Goal: Communication & Community: Answer question/provide support

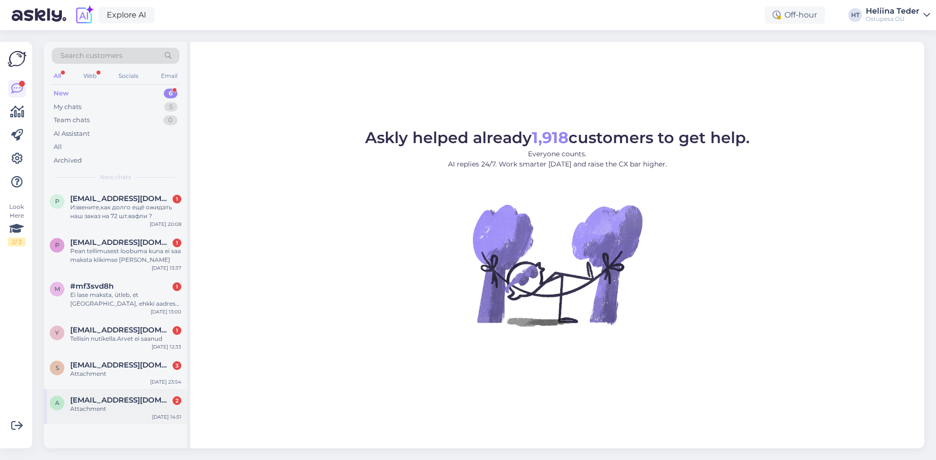
click at [136, 413] on div "Attachment" at bounding box center [125, 409] width 111 height 9
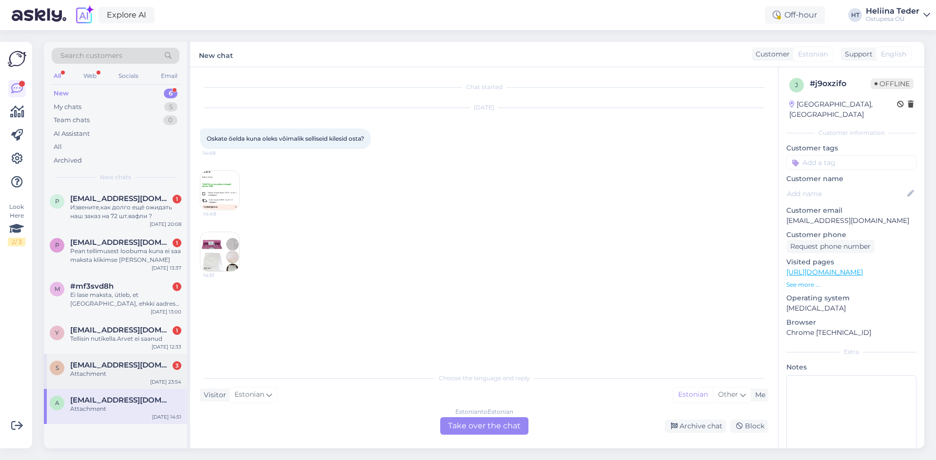
click at [109, 380] on div "S [EMAIL_ADDRESS][DOMAIN_NAME] 3 Attachment [DATE] 23:54" at bounding box center [115, 371] width 143 height 35
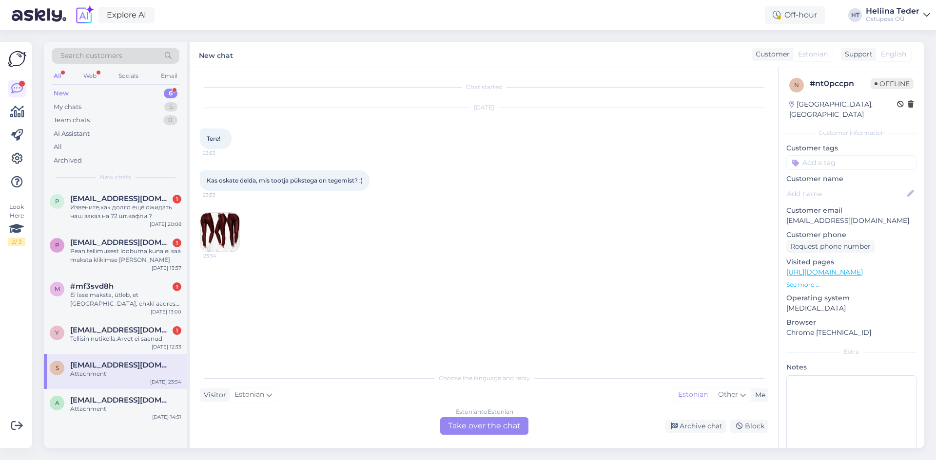
click at [223, 238] on img at bounding box center [219, 232] width 39 height 39
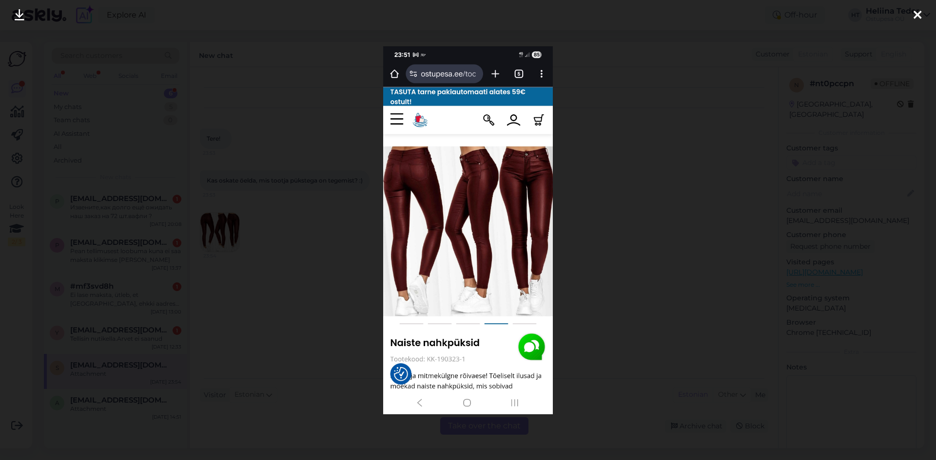
click at [917, 11] on icon at bounding box center [917, 15] width 8 height 13
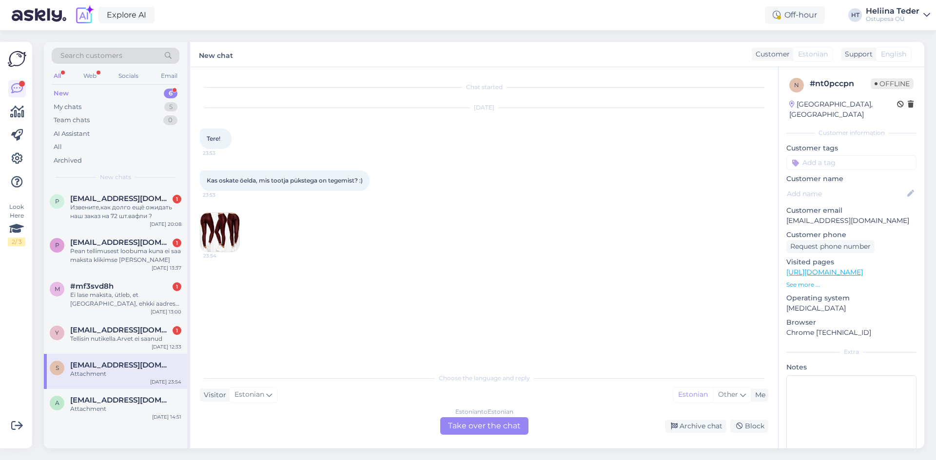
click at [449, 427] on div "Estonian to Estonian Take over the chat" at bounding box center [484, 427] width 88 height 18
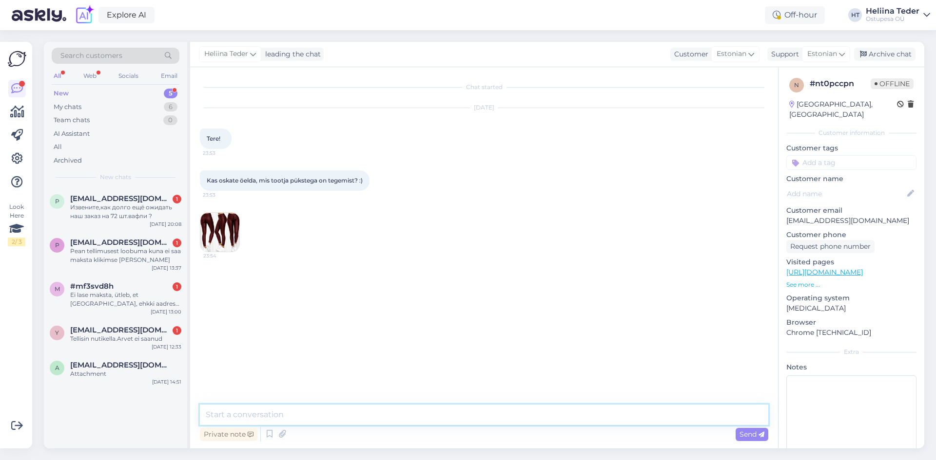
click at [297, 415] on textarea at bounding box center [484, 415] width 568 height 20
type textarea "Tere! Pükstel ei ole kindlat firmat. :)"
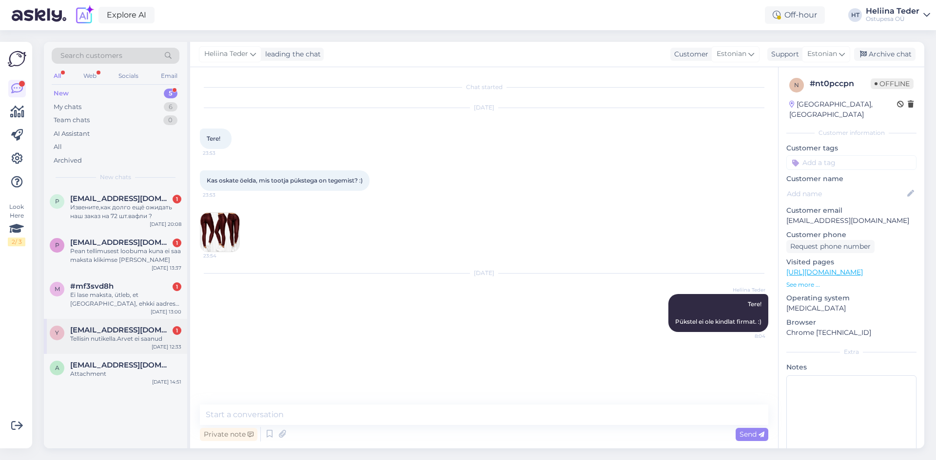
click at [87, 340] on div "Tellisin nutikella.Arvet ei saanud" at bounding box center [125, 339] width 111 height 9
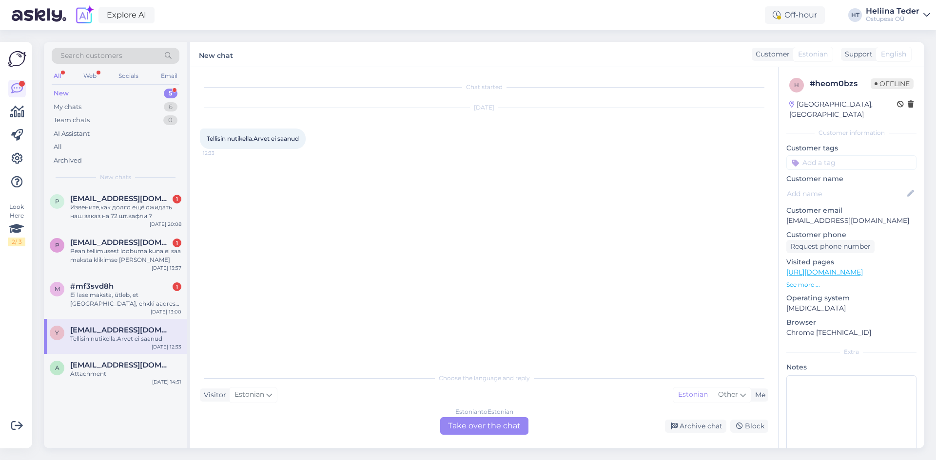
click at [473, 425] on div "Estonian to Estonian Take over the chat" at bounding box center [484, 427] width 88 height 18
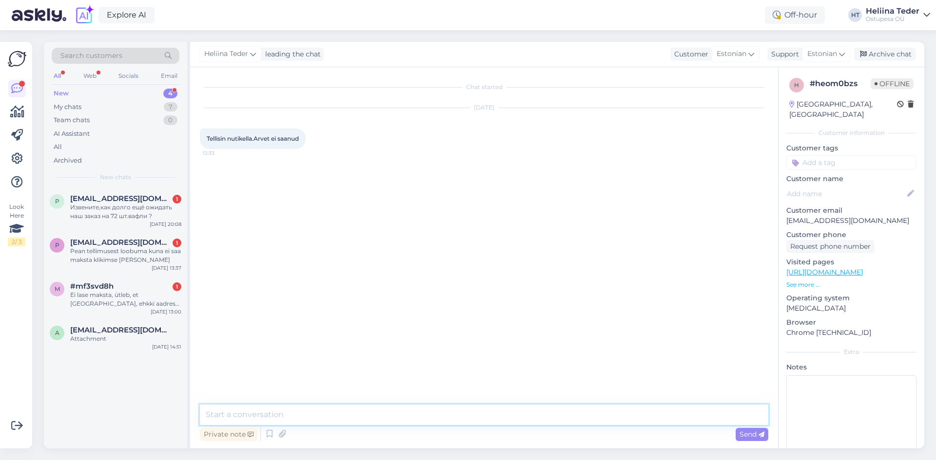
click at [295, 411] on textarea at bounding box center [484, 415] width 568 height 20
type textarea "Tere! Palun kirjutage meile [EMAIL_ADDRESS][DOMAIN_NAME] :) '"
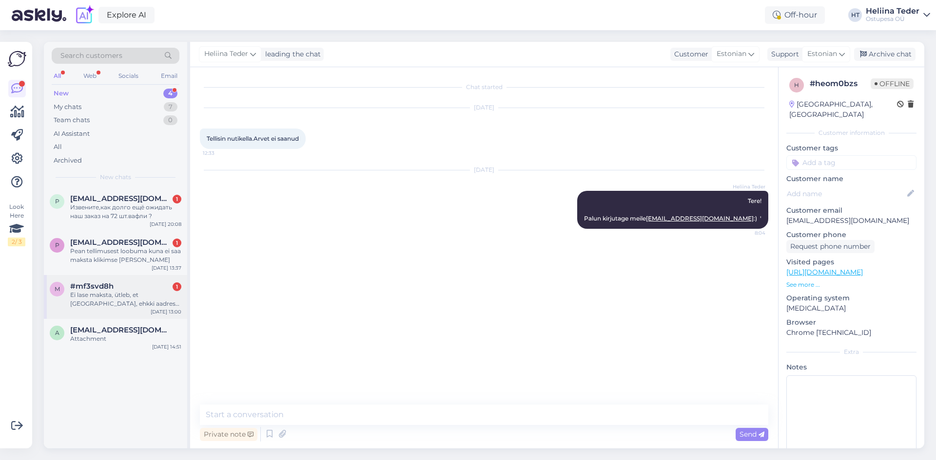
click at [111, 290] on span "#mf3svd8h" at bounding box center [91, 286] width 43 height 9
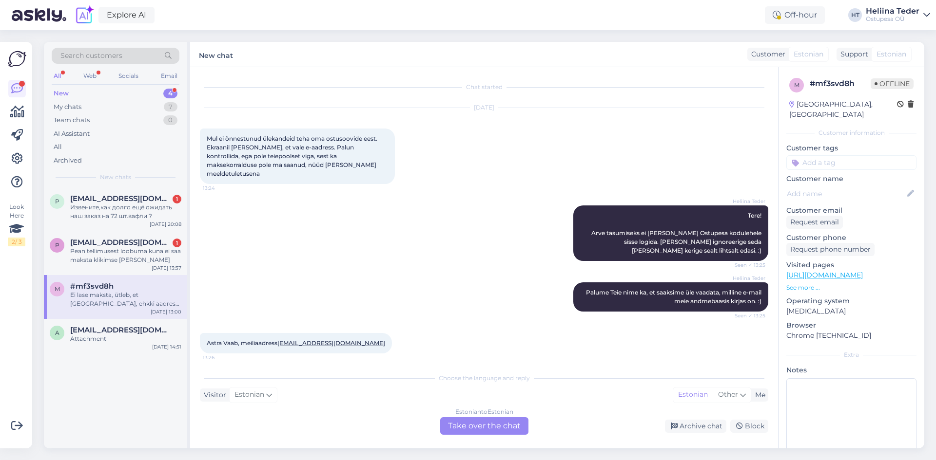
scroll to position [151, 0]
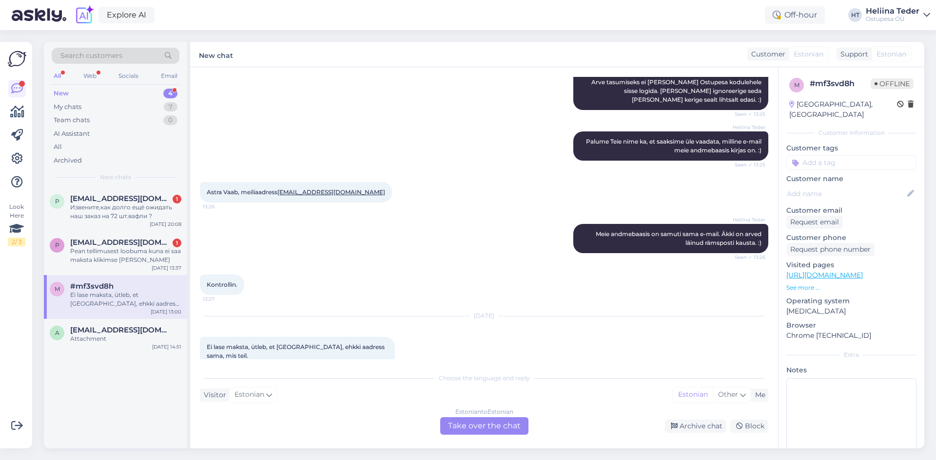
click at [475, 432] on div "Estonian to Estonian Take over the chat" at bounding box center [484, 427] width 88 height 18
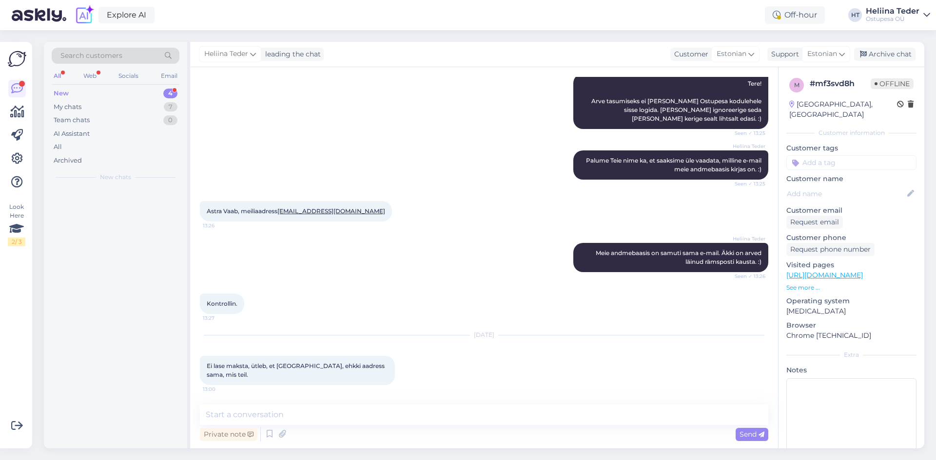
scroll to position [115, 0]
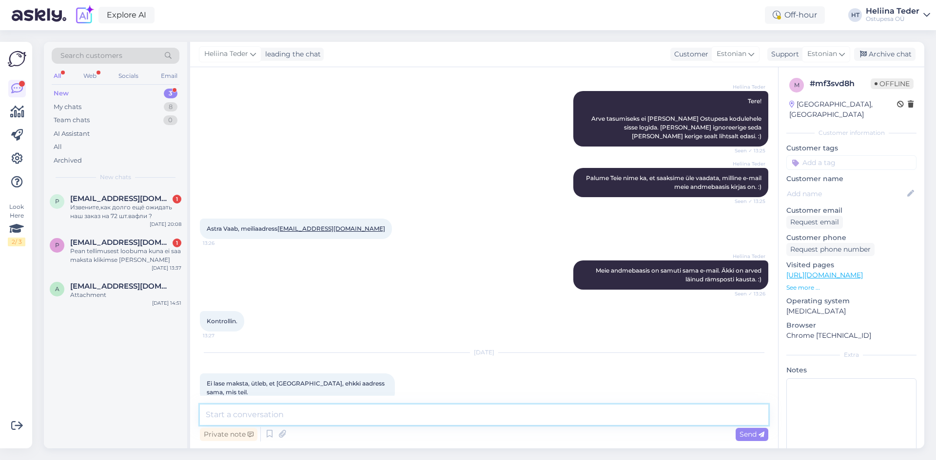
click at [344, 420] on textarea at bounding box center [484, 415] width 568 height 20
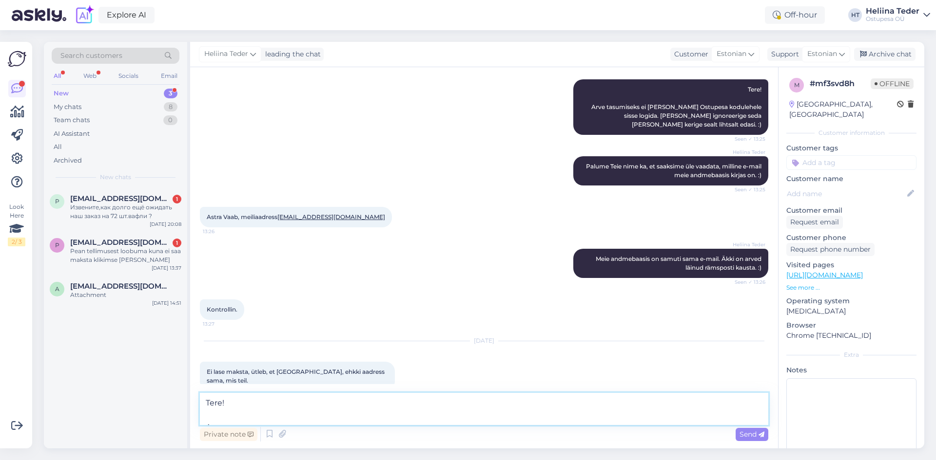
scroll to position [138, 0]
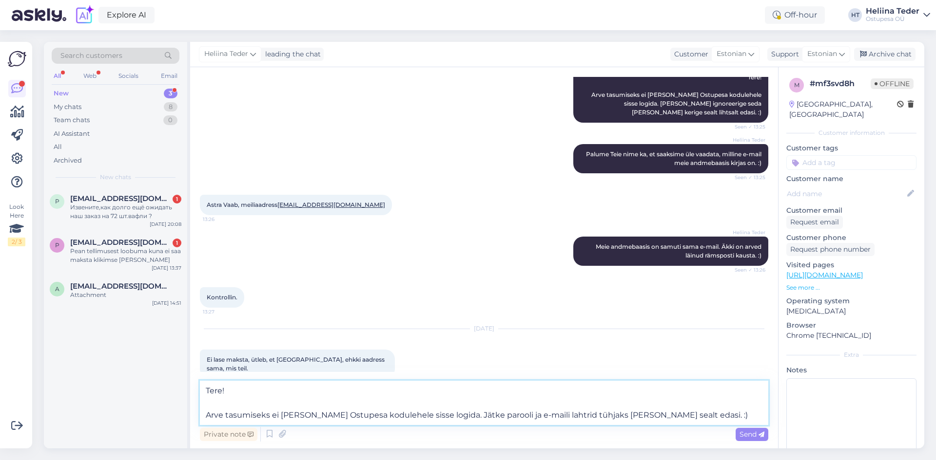
type textarea "Tere! Arve tasumiseks ei [PERSON_NAME] Ostupesa kodulehele sisse logida. Jätke …"
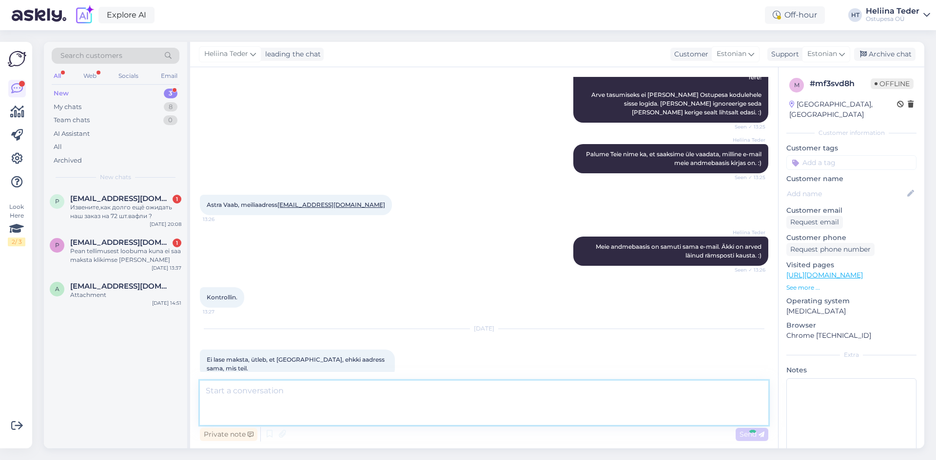
scroll to position [203, 0]
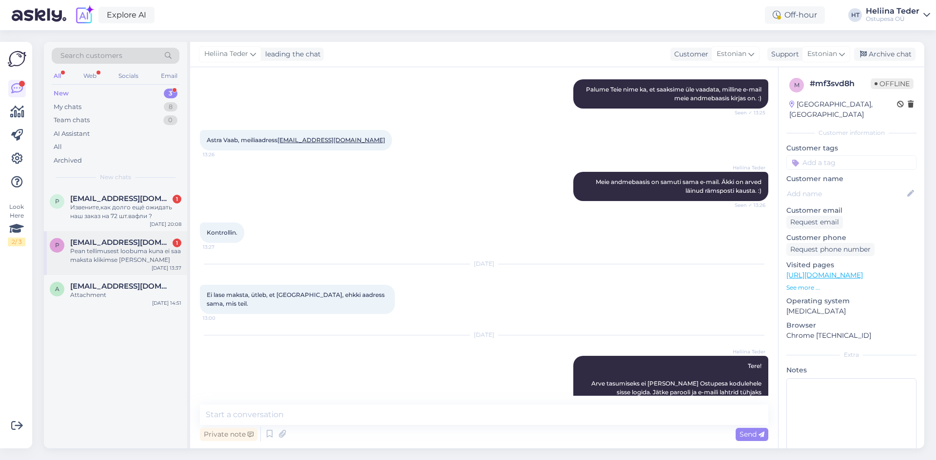
click at [113, 249] on div "Pean tellimusest loobuma kuna ei saa maksta klikimse [PERSON_NAME]" at bounding box center [125, 256] width 111 height 18
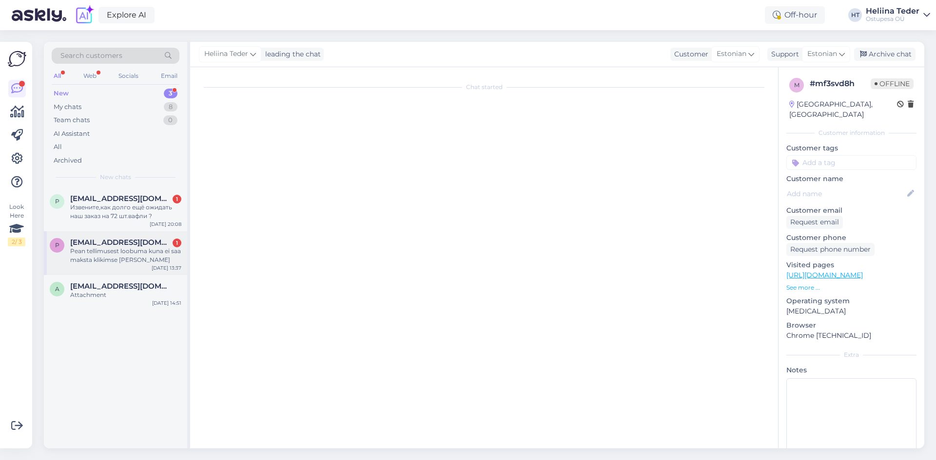
scroll to position [0, 0]
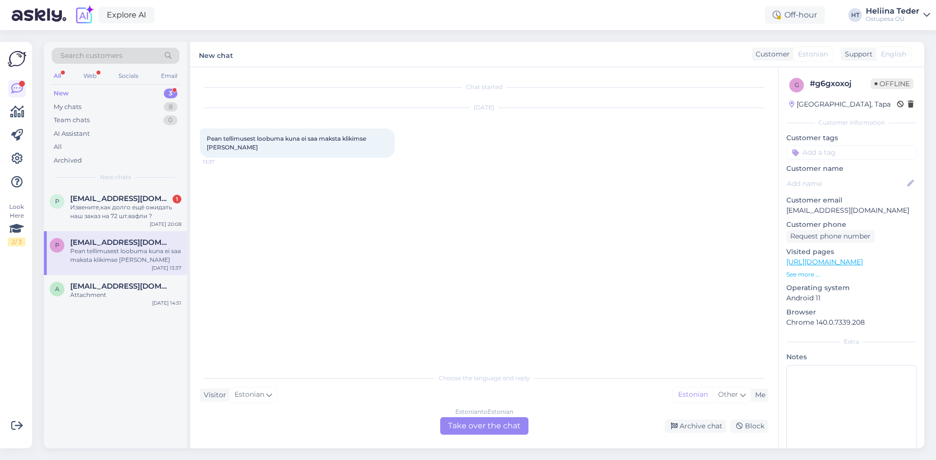
click at [469, 428] on div "Estonian to Estonian Take over the chat" at bounding box center [484, 427] width 88 height 18
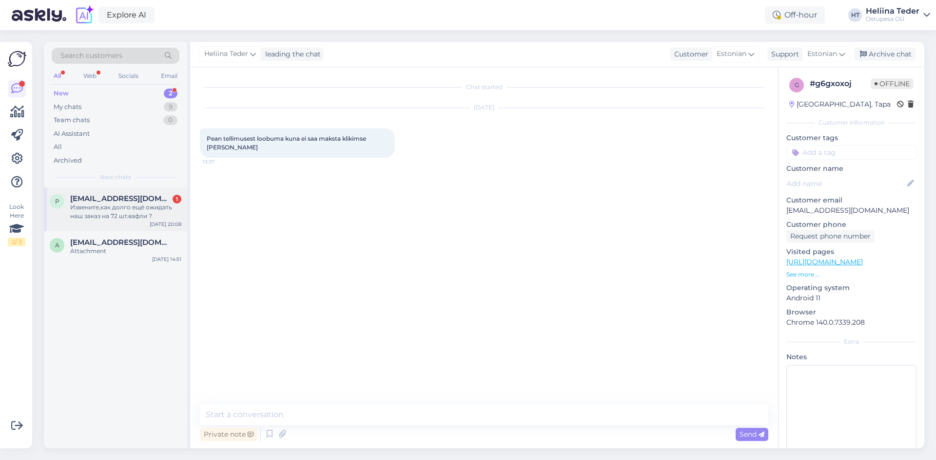
click at [136, 204] on div "Извените,как долго ещё ожидать наш заказ на 72 шт.вафли ?" at bounding box center [125, 212] width 111 height 18
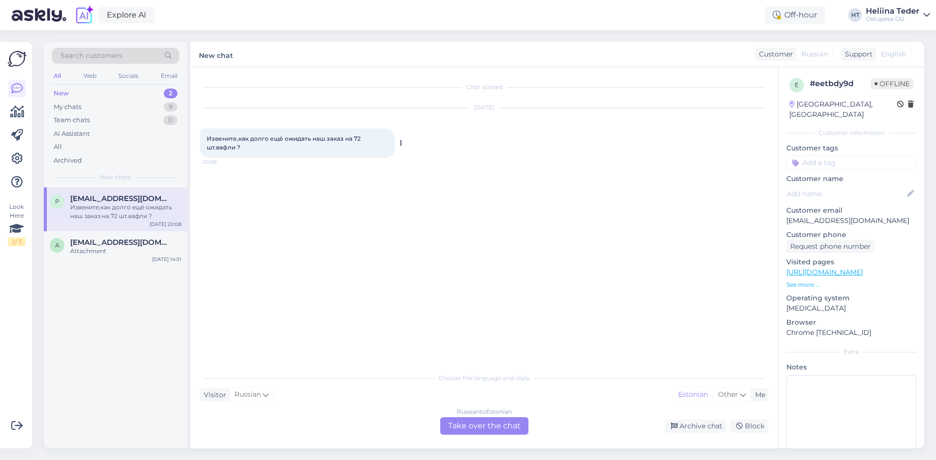
click at [290, 139] on span "Извените,как долго ещё ожидать наш заказ на 72 шт.вафли ?" at bounding box center [284, 143] width 155 height 16
click at [509, 429] on div "Russian to Estonian Take over the chat" at bounding box center [484, 427] width 88 height 18
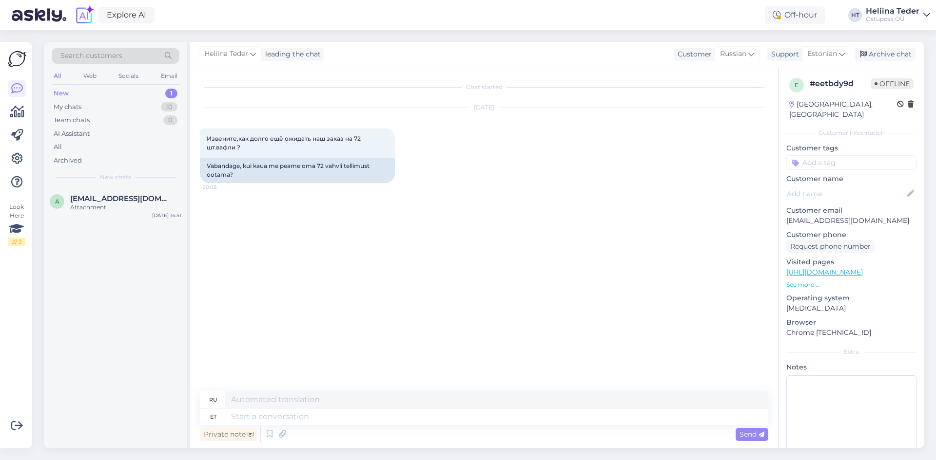
click at [842, 216] on p "[EMAIL_ADDRESS][DOMAIN_NAME]" at bounding box center [851, 221] width 130 height 10
copy p "[EMAIL_ADDRESS][DOMAIN_NAME]"
click at [336, 416] on textarea at bounding box center [496, 417] width 543 height 17
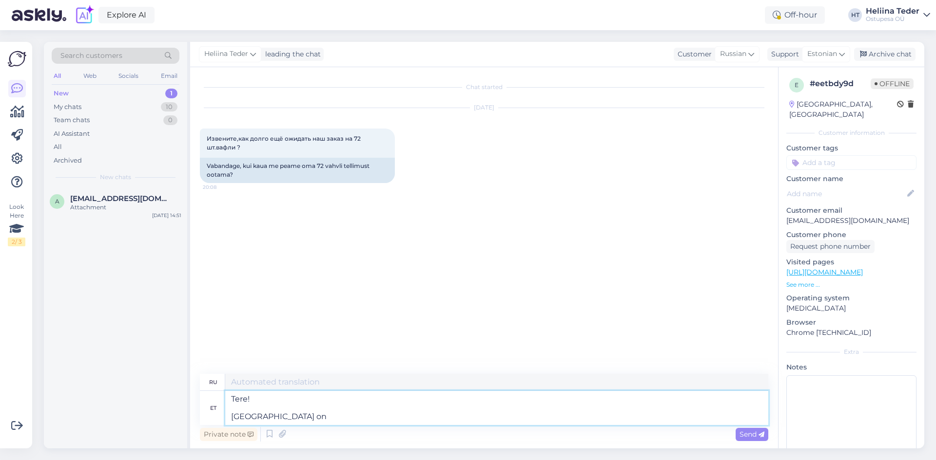
type textarea "Tere! [GEOGRAPHIC_DATA] on t"
type textarea "Здравствуйте! Информация о доставке"
type textarea "Tere! [GEOGRAPHIC_DATA] on toote post"
type textarea "Здравствуйте! Информация о доставке указана на изделии."
type textarea "Tere! [GEOGRAPHIC_DATA] on toote postituses kir"
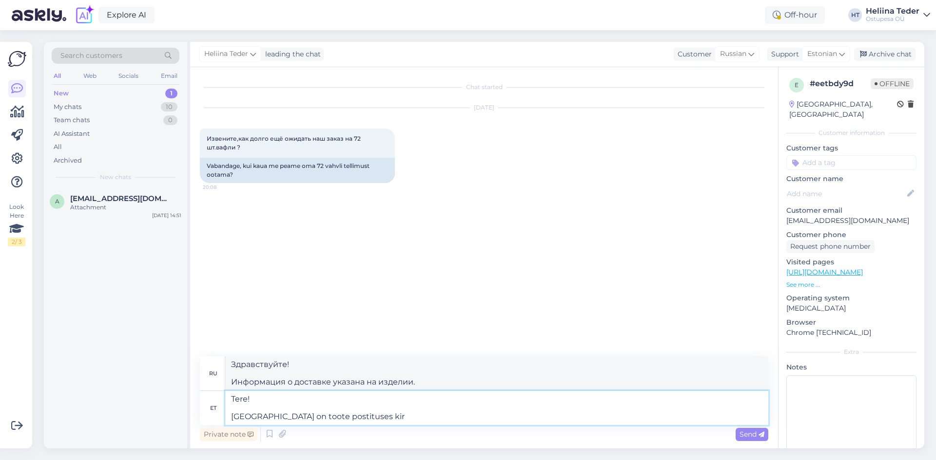
type textarea "Здравствуйте! Информация о доставке указана в описании товара."
type textarea "Tere! Tarneinfo on toote postituses kirjas. Eeldatav tarne"
type textarea "Здравствуйте! Информация о доставке указана в описании товара. Ожидается"
type textarea "Tere! Tarneinfo on toote postituses kirjas. Eeldatav tarne toi"
type textarea "Здравствуйте! Информация о доставке указана в описании товара. Предполагаемое в…"
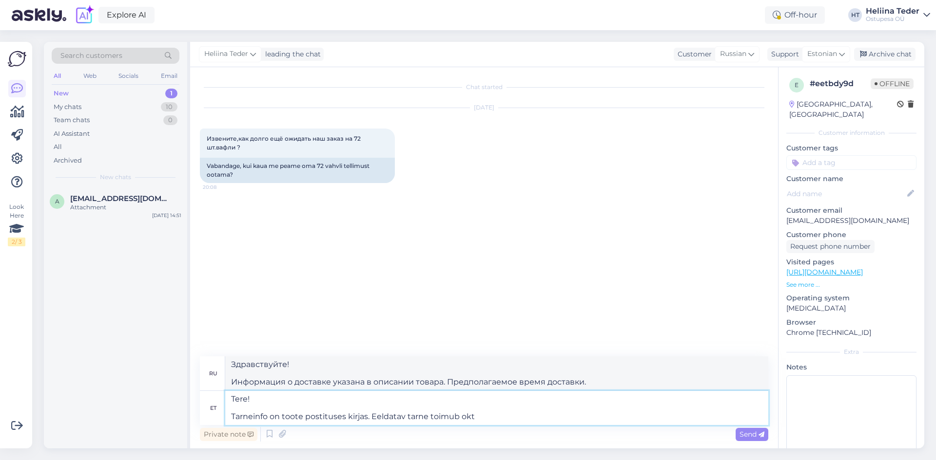
type textarea "Tere! Tarneinfo on toote postituses kirjas. Eeldatav tarne toimub okto"
type textarea "Здравствуйте! Информация о доставке указана в описании товара. Ожидаемая дата д…"
type textarea "Tere! Tarneinfo on toote postituses kirjas. Eeldatav tarne toimub oktoobri lõ"
type textarea "Здравствуйте! Информация о доставке указана в описании товара. Ожидаемая дата д…"
type textarea "Tere! Tarneinfo on toote postituses kirjas. Eeldatav tarne toimub oktoobri [PER…"
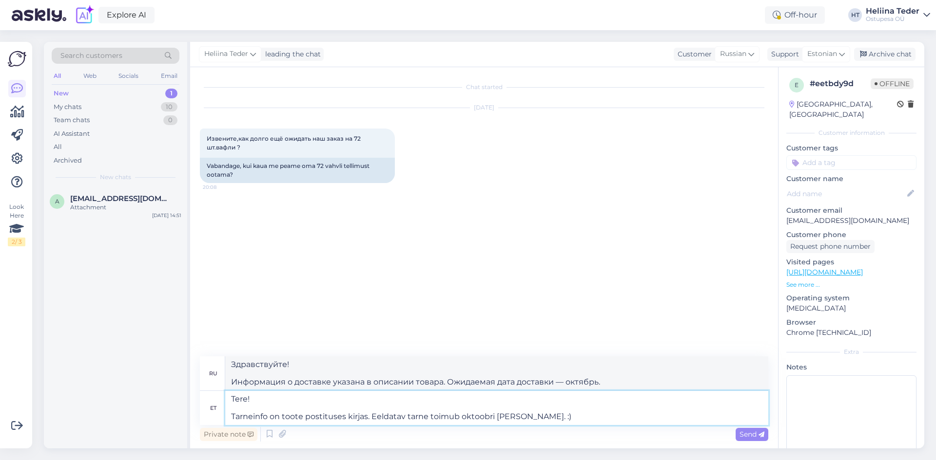
type textarea "Здравствуйте! Информация о доставке указана в описании товара. Ожидаемая дата д…"
type textarea "Tere! Tarneinfo on toote postituses kirjas. Eeldatav tarne toimub oktoobri [PER…"
type textarea "Здравствуйте! Информация о доставке указана в описании товара. Ожидаемая дата д…"
type textarea "Tere! Tarneinfo on toote postituses kirjas. Eeldatav tarne toimub oktoobri [PER…"
click at [747, 434] on span "Send" at bounding box center [751, 434] width 25 height 9
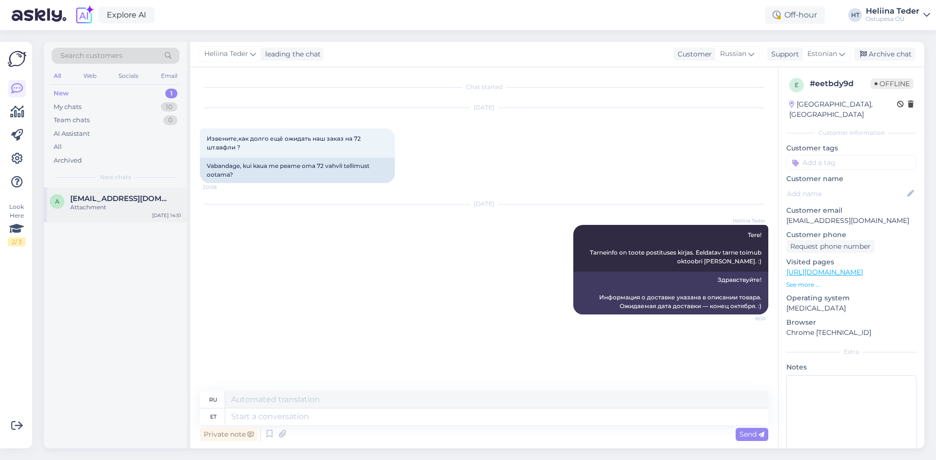
click at [123, 213] on div "A [EMAIL_ADDRESS][DOMAIN_NAME] Attachment [DATE] 14:51" at bounding box center [115, 205] width 143 height 35
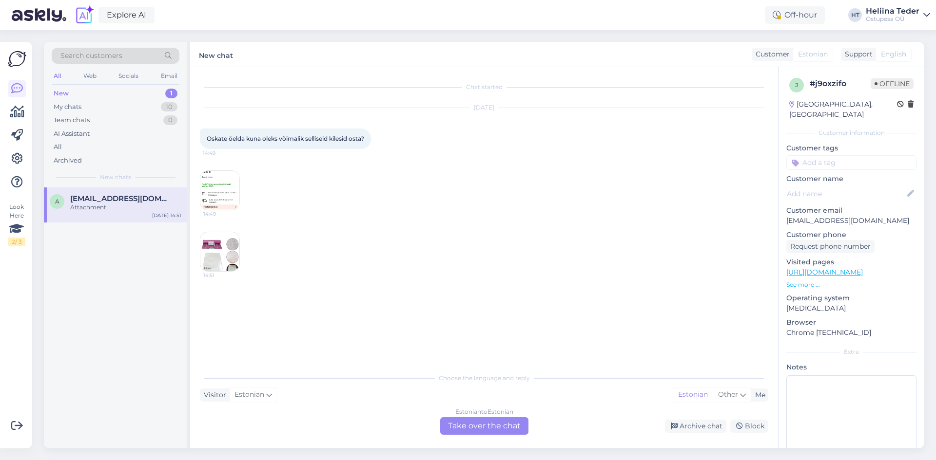
click at [223, 246] on img at bounding box center [219, 251] width 39 height 39
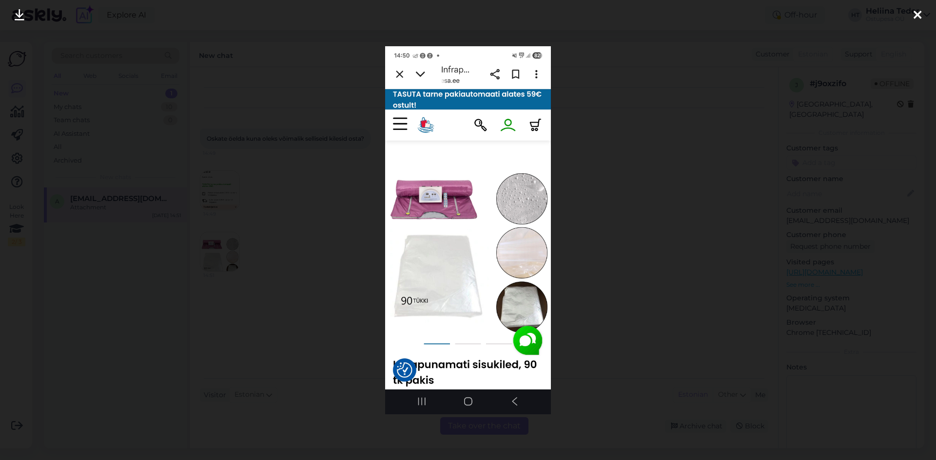
click at [911, 14] on div at bounding box center [916, 15] width 19 height 31
